Goal: Information Seeking & Learning: Learn about a topic

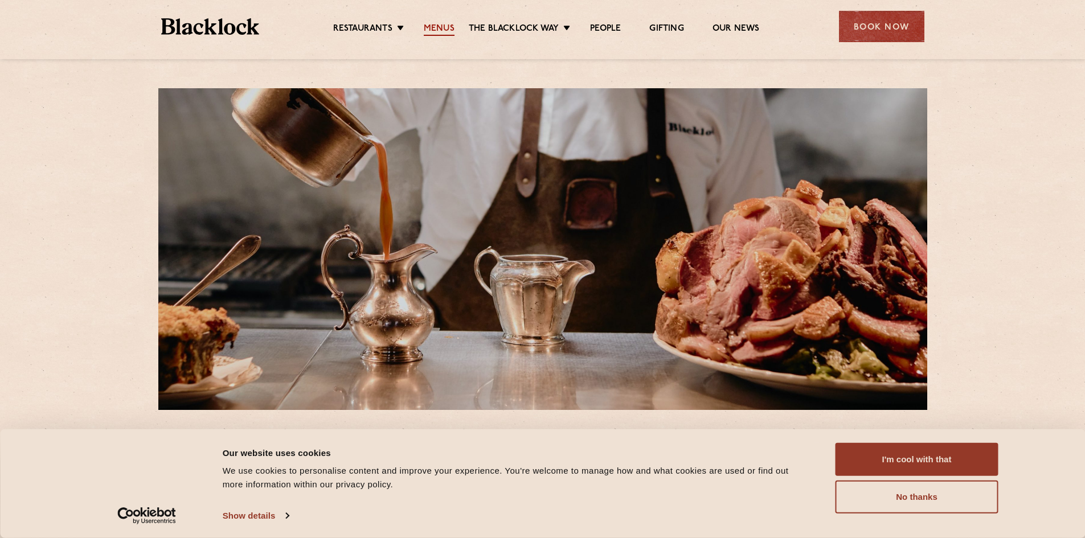
click at [448, 28] on link "Menus" at bounding box center [439, 29] width 31 height 13
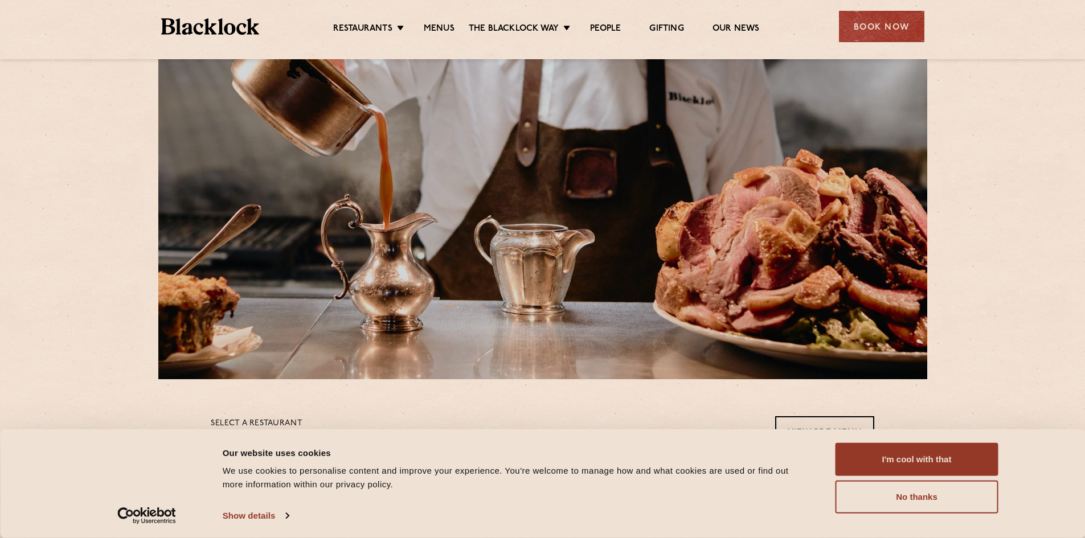
scroll to position [228, 0]
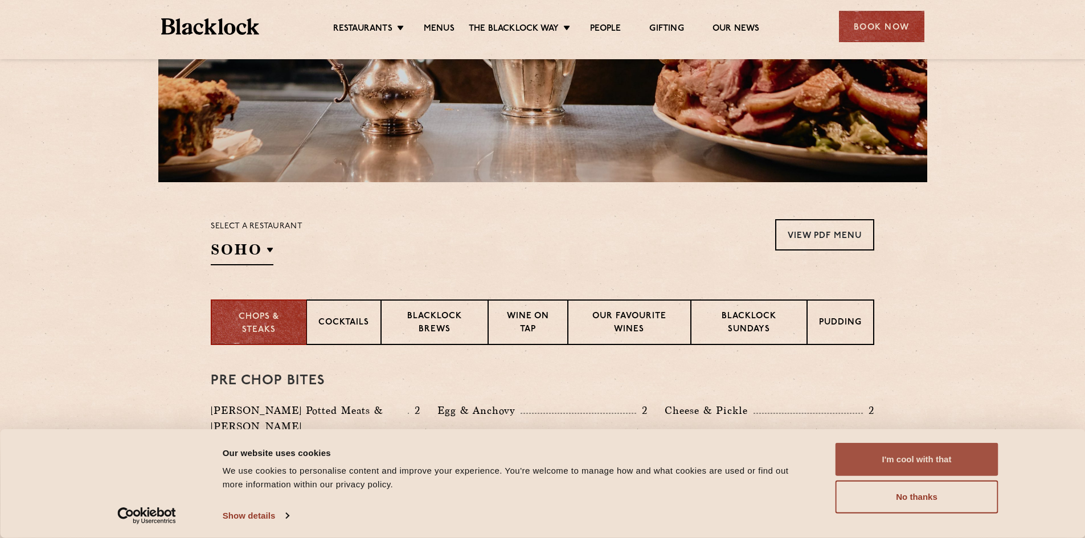
click at [925, 461] on button "I'm cool with that" at bounding box center [916, 459] width 163 height 33
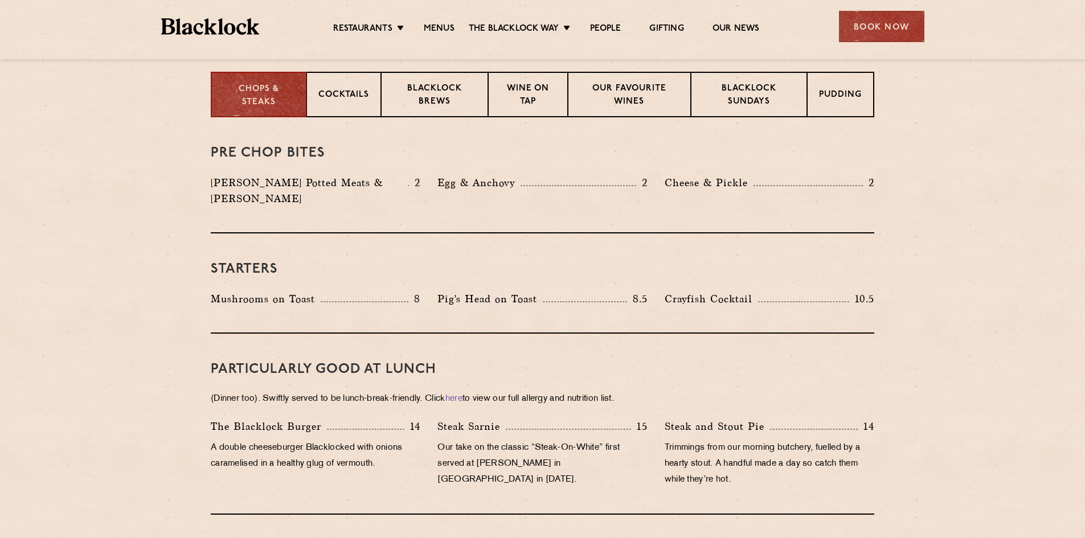
scroll to position [399, 0]
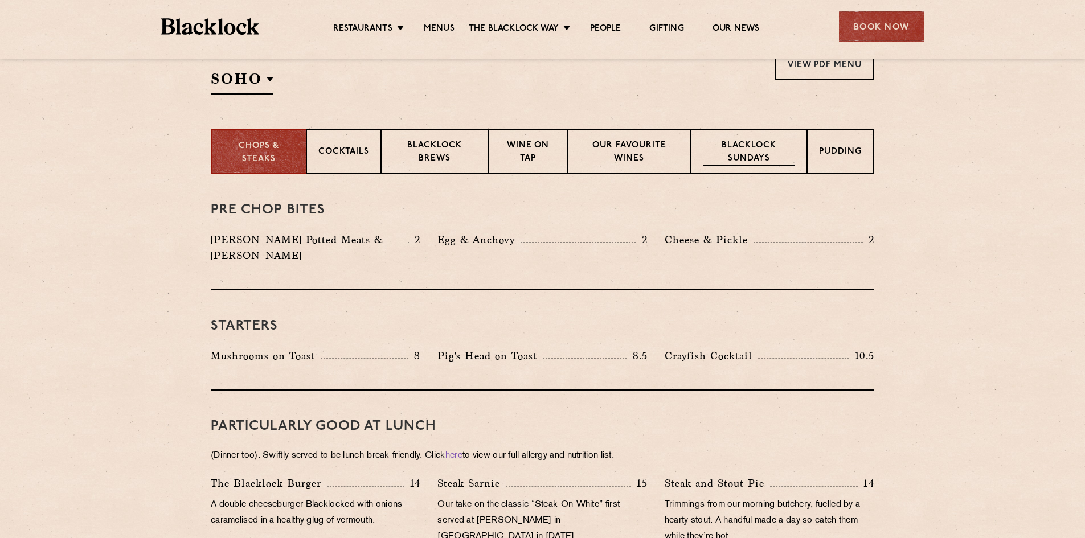
click at [756, 153] on p "Blacklock Sundays" at bounding box center [749, 152] width 92 height 27
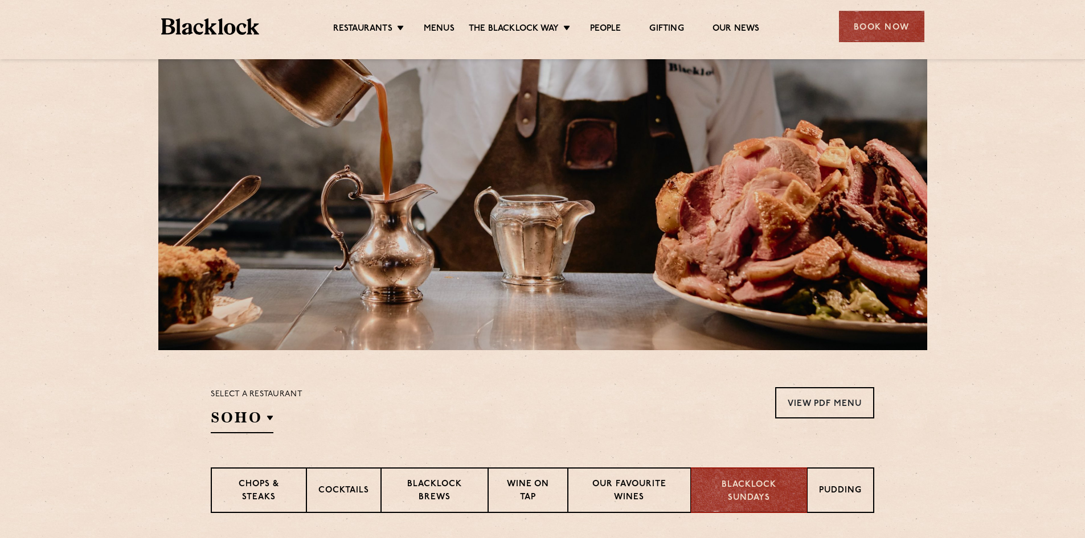
scroll to position [0, 0]
